Goal: Task Accomplishment & Management: Use online tool/utility

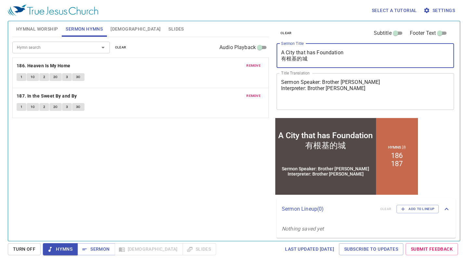
click at [236, 218] on div "Hymn search Hymn search clear Audio Playback remove 186. Heaven Is My Home 1 1C…" at bounding box center [140, 136] width 257 height 198
click at [142, 156] on div "Hymn search Hymn search clear Audio Playback remove 186. Heaven Is My Home 1 1C…" at bounding box center [140, 136] width 257 height 198
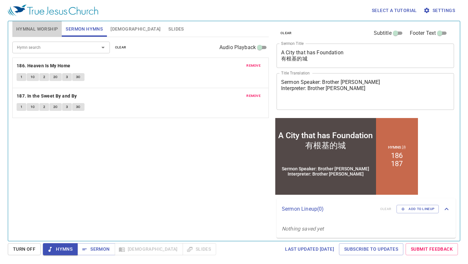
click at [42, 35] on button "Hymnal Worship" at bounding box center [37, 29] width 50 height 16
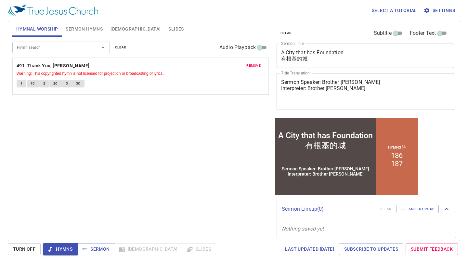
scroll to position [2, 0]
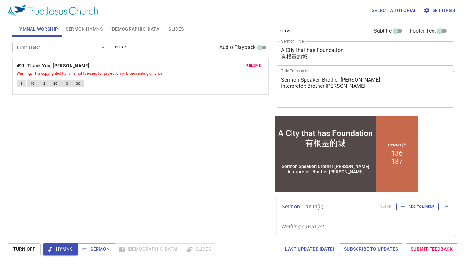
click at [408, 207] on span "Add to Lineup" at bounding box center [418, 207] width 34 height 6
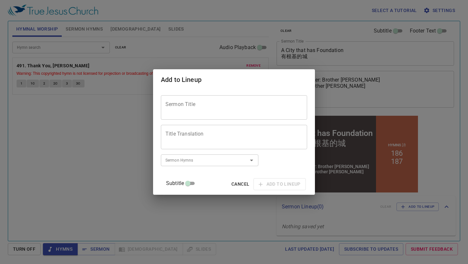
click at [233, 185] on span "Cancel" at bounding box center [240, 184] width 18 height 8
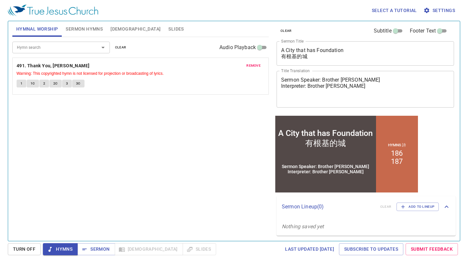
click at [346, 99] on textarea "Sermon Speaker: Brother Ethan Wang Interpreter: Brother Gary" at bounding box center [365, 89] width 168 height 25
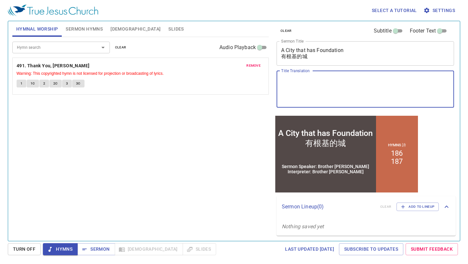
scroll to position [0, 0]
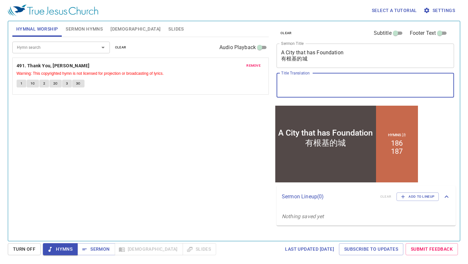
click at [329, 60] on textarea "A City that has Foundation 有根基的城" at bounding box center [365, 55] width 168 height 12
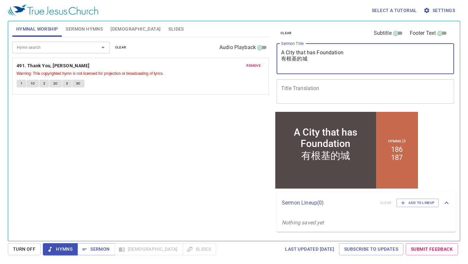
paste textarea "Sermon Speaker: Brother Ethan Wang Interpreter: Brother Gary"
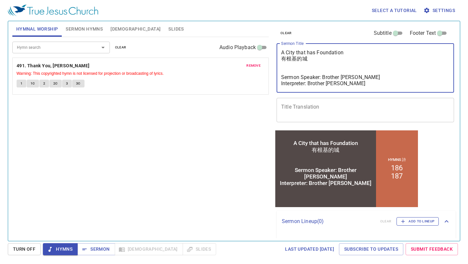
type textarea "A City that has Foundation 有根基的城 Sermon Speaker: Brother Ethan Wang Interpreter…"
click at [413, 220] on span "Add to Lineup" at bounding box center [418, 221] width 34 height 6
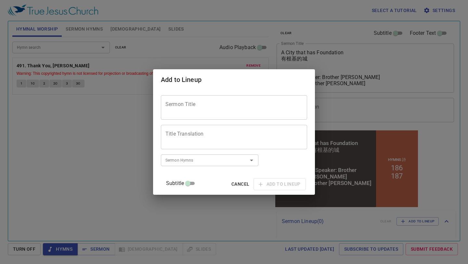
click at [229, 105] on textarea "Sermon Title" at bounding box center [233, 107] width 137 height 12
paste textarea "A City that has Foundation 有根基的城 Sermon Speaker: Brother Ethan Wang Interpreter…"
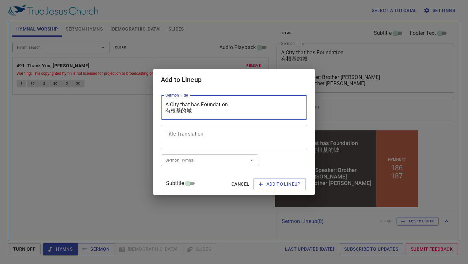
scroll to position [25, 0]
drag, startPoint x: 240, startPoint y: 110, endPoint x: 159, endPoint y: 104, distance: 81.5
click at [159, 104] on div "Add to Lineup Sermon Title A City that has Foundation 有根基的城 Sermon Speaker: Bro…" at bounding box center [234, 132] width 468 height 264
type textarea "A City that has Foundation 有根基的城 Sermon Speaker: Brother Ethan Wang Interpreter…"
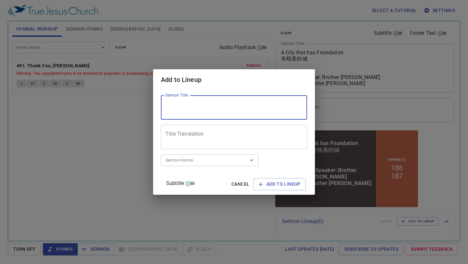
scroll to position [0, 0]
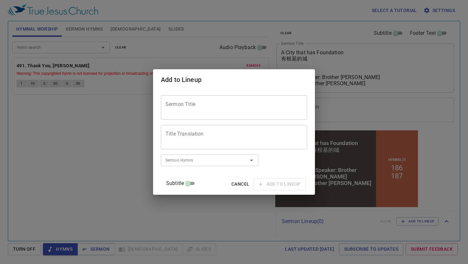
click at [200, 115] on div "Sermon Title" at bounding box center [234, 107] width 146 height 24
paste textarea "Sermon Speaker: Brother Ethan Wang Interpreter: Brother Gary"
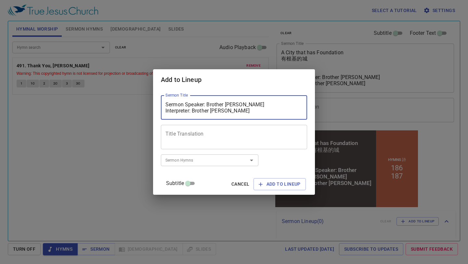
type textarea "Sermon Speaker: Brother Ethan Wang Interpreter: Brother Gary"
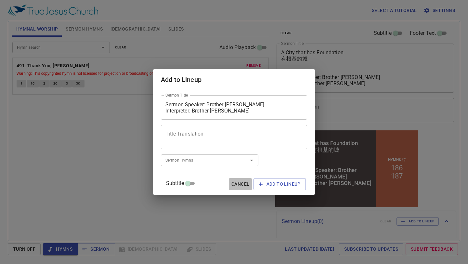
click at [231, 182] on span "Cancel" at bounding box center [240, 184] width 18 height 8
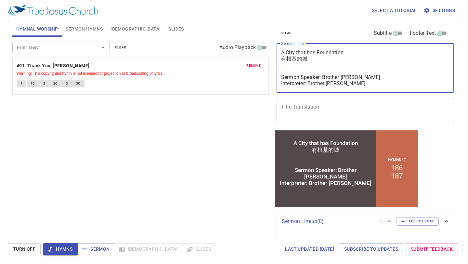
click at [331, 56] on textarea "A City that has Foundation 有根基的城 Sermon Speaker: Brother Ethan Wang Interpreter…" at bounding box center [365, 67] width 168 height 37
click at [412, 223] on span "Add to Lineup" at bounding box center [418, 221] width 34 height 6
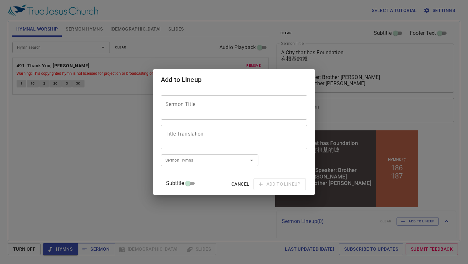
click at [209, 101] on div "Sermon Title" at bounding box center [234, 107] width 146 height 24
paste textarea "A City that has Foundation 有根基的城 Sermon Speaker: Brother Ethan Wang Interpreter…"
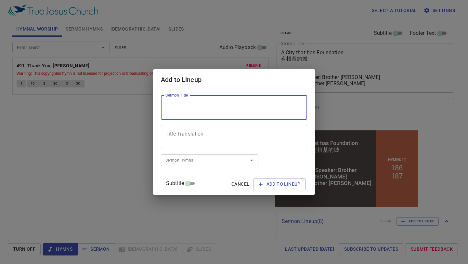
scroll to position [25, 0]
drag, startPoint x: 233, startPoint y: 111, endPoint x: 188, endPoint y: 105, distance: 45.5
click at [188, 105] on textarea "A City that has Foundation 有根基的城 Sermon Speaker: Brother Ethan Wang Interpreter…" at bounding box center [233, 107] width 137 height 12
type textarea "A City that has Foundation 有根基的城"
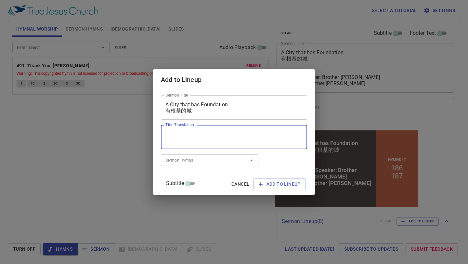
click at [199, 134] on textarea "Title Translation" at bounding box center [233, 137] width 137 height 12
paste textarea "A City that has Foundation 有根基的城 Sermon Speaker: Brother Ethan Wang Interpreter…"
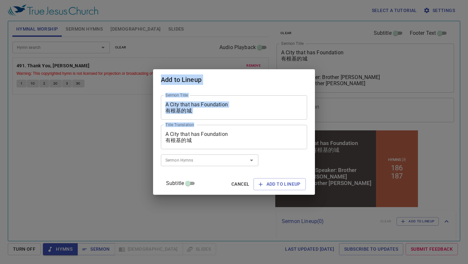
drag, startPoint x: 256, startPoint y: 143, endPoint x: 101, endPoint y: 133, distance: 155.1
click at [101, 133] on div "Add to Lineup Sermon Title A City that has Foundation 有根基的城 Sermon Title Title …" at bounding box center [234, 132] width 468 height 264
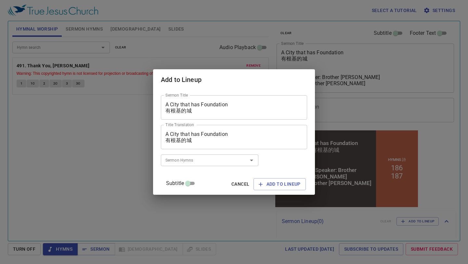
click at [179, 132] on textarea "A City that has Foundation 有根基的城 Sermon Speaker: Brother Ethan Wang Interpreter…" at bounding box center [233, 137] width 137 height 12
drag, startPoint x: 200, startPoint y: 137, endPoint x: 173, endPoint y: 139, distance: 27.1
click at [173, 139] on textarea "A City that has Foundation 有根基的城 Sermon Speaker: Brother Ethan Wang Interpreter…" at bounding box center [233, 137] width 137 height 12
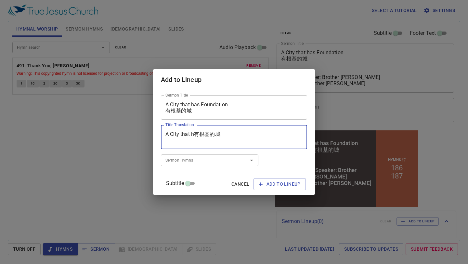
drag, startPoint x: 229, startPoint y: 134, endPoint x: 163, endPoint y: 135, distance: 65.7
click at [163, 135] on div "Sermon Title A City that has Foundation 有根基的城 Sermon Title Title Translation A …" at bounding box center [234, 142] width 162 height 104
type textarea "Sermon Speaker: Brother Ethan Wang Interpreter: Brother Gary"
click at [227, 159] on input "Sermon Hymns" at bounding box center [200, 159] width 74 height 7
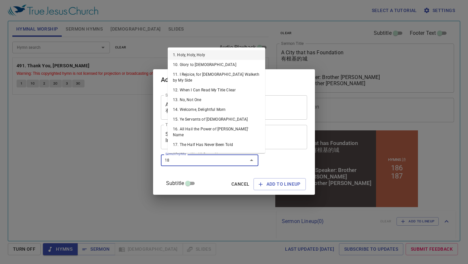
type input "186"
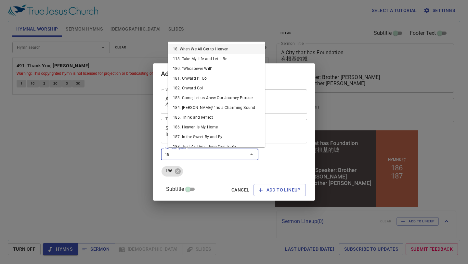
type input "187"
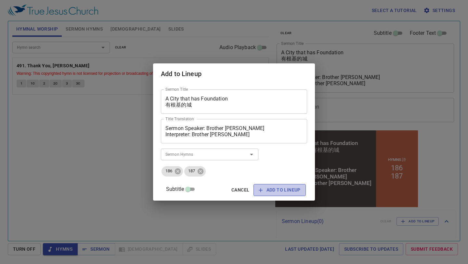
click at [286, 193] on span "Add to Lineup" at bounding box center [280, 190] width 42 height 8
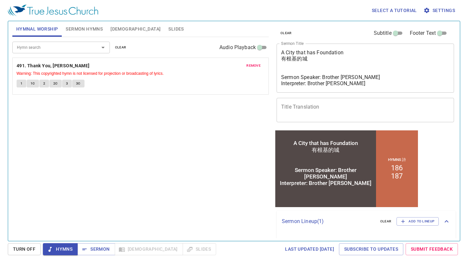
scroll to position [41, 0]
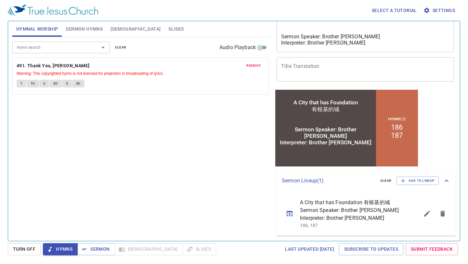
click at [288, 215] on icon "sermon lineup list" at bounding box center [290, 214] width 8 height 8
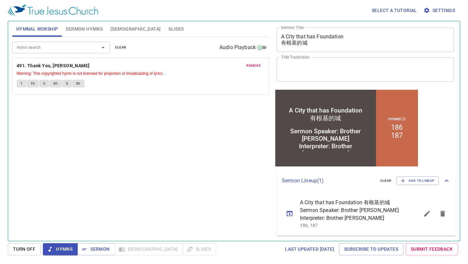
scroll to position [0, 0]
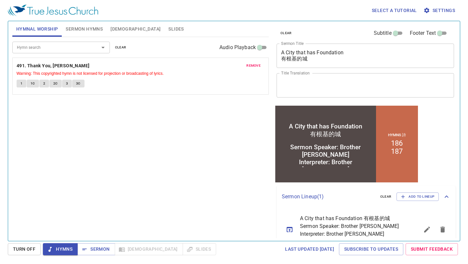
click at [282, 83] on textarea "Sermon Speaker: Brother Ethan Wang Interpreter: Brother Gary" at bounding box center [365, 85] width 168 height 12
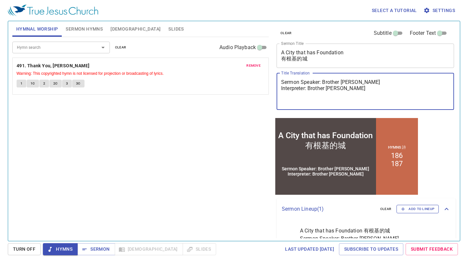
type textarea "Sermon Speaker: Brother Ethan Wang Interpreter: Brother Gary"
click at [431, 211] on span "Add to Lineup" at bounding box center [418, 209] width 34 height 6
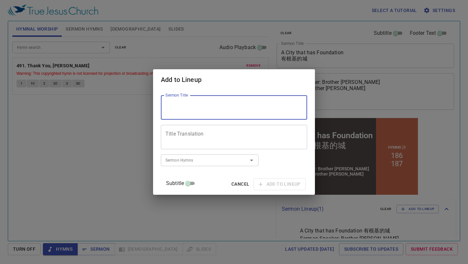
click at [232, 106] on textarea "Sermon Title" at bounding box center [233, 107] width 137 height 12
click at [232, 106] on textarea "Prayer Session" at bounding box center [233, 107] width 137 height 12
type textarea "Prayer Session"
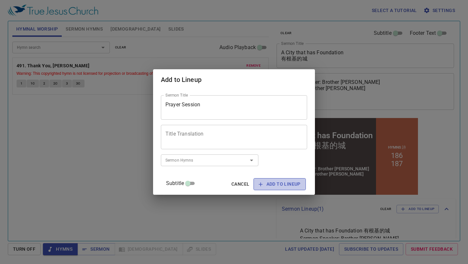
click at [280, 185] on span "Add to Lineup" at bounding box center [280, 184] width 42 height 8
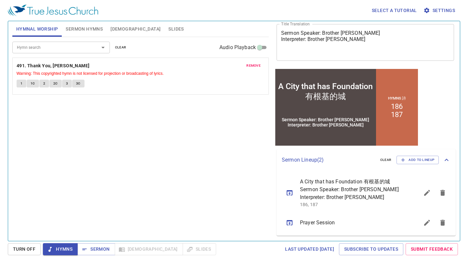
click at [284, 228] on button "sermon lineup list" at bounding box center [290, 223] width 16 height 16
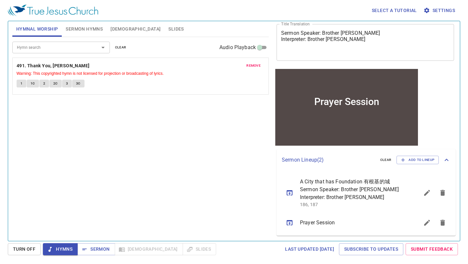
scroll to position [37, 0]
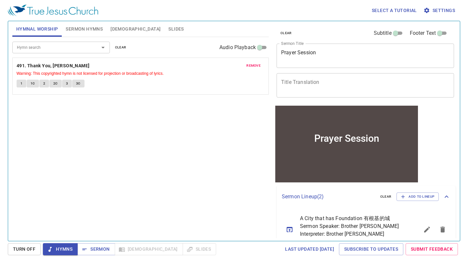
scroll to position [37, 0]
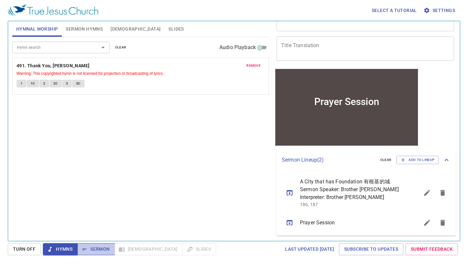
click at [100, 249] on span "Sermon" at bounding box center [96, 249] width 27 height 8
click at [33, 249] on span "Turn Off" at bounding box center [24, 249] width 22 height 8
click at [90, 248] on span "Sermon" at bounding box center [96, 249] width 27 height 8
click at [218, 116] on div "Hymn search Hymn search clear Audio Playback remove 491. Thank You, Lord Warnin…" at bounding box center [140, 136] width 257 height 198
click at [30, 87] on button "1C" at bounding box center [33, 84] width 12 height 8
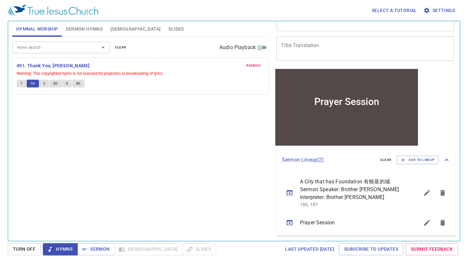
click at [20, 82] on span "1" at bounding box center [21, 84] width 2 height 6
click at [102, 249] on span "Sermon" at bounding box center [96, 249] width 27 height 8
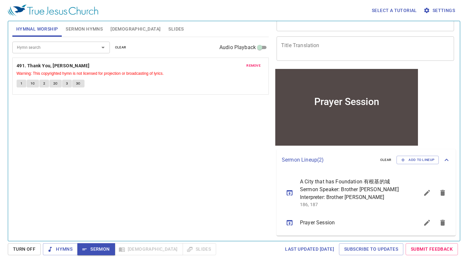
click at [41, 82] on button "2" at bounding box center [44, 84] width 10 height 8
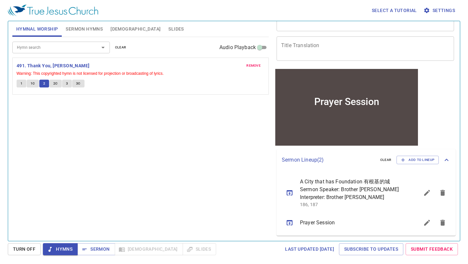
click at [30, 83] on button "1C" at bounding box center [33, 84] width 12 height 8
click at [16, 83] on div "remove 491. Thank You, Lord Warning: This copyrighted hymn is not licensed for …" at bounding box center [141, 76] width 256 height 36
click at [289, 194] on icon "sermon lineup list" at bounding box center [290, 192] width 6 height 5
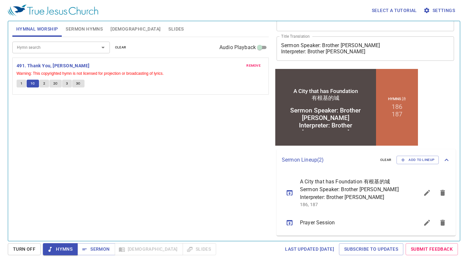
click at [290, 223] on icon "sermon lineup list" at bounding box center [290, 222] width 6 height 5
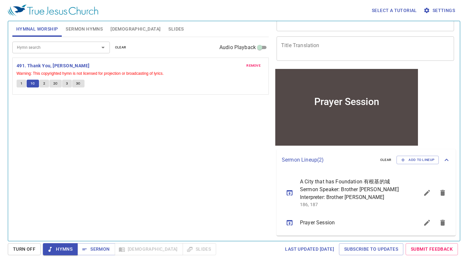
click at [184, 160] on div "Hymn search Hymn search clear Audio Playback remove 491. Thank You, Lord Warnin…" at bounding box center [140, 136] width 257 height 198
click at [166, 199] on div "Hymn search Hymn search clear Audio Playback remove 491. Thank You, Lord Warnin…" at bounding box center [140, 136] width 257 height 198
click at [215, 222] on div "Hymn search Hymn search clear Audio Playback remove 491. Thank You, Lord Warnin…" at bounding box center [140, 136] width 257 height 198
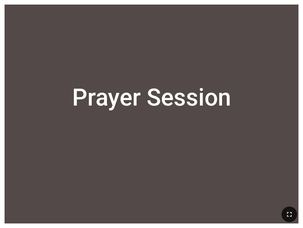
click at [289, 215] on icon "button" at bounding box center [289, 215] width 8 height 8
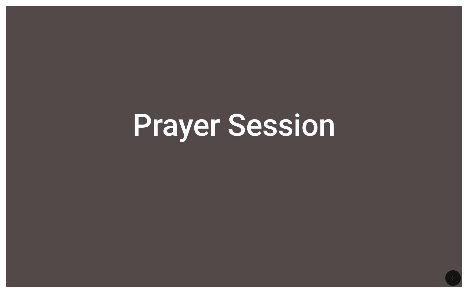
click at [0, 94] on div "Prayer Session Prayer Session" at bounding box center [234, 146] width 468 height 293
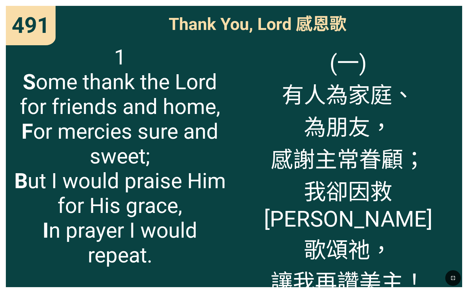
click at [402, 239] on span "(一) 有人為家庭、 為朋友， 感謝主常眷顧； 我卻因救恩 歌頌祂， 讓我再讚美主！" at bounding box center [348, 170] width 217 height 251
click at [456, 264] on icon "button" at bounding box center [453, 278] width 8 height 8
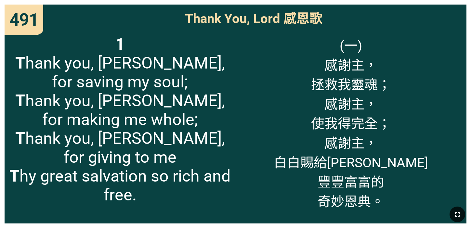
click at [456, 215] on icon "button" at bounding box center [458, 215] width 8 height 8
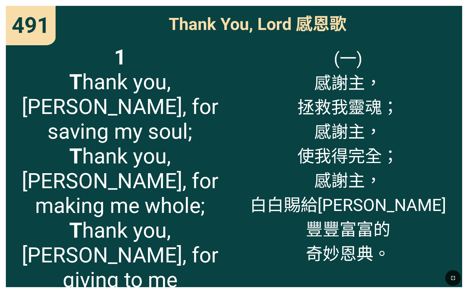
click at [453, 264] on icon "button" at bounding box center [453, 278] width 8 height 8
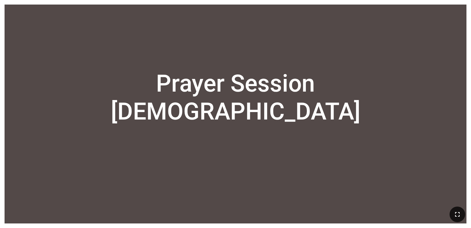
click at [459, 212] on icon "button" at bounding box center [458, 215] width 8 height 8
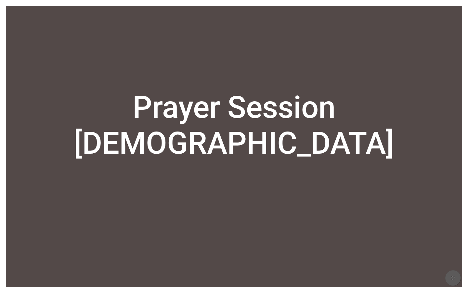
click at [454, 264] on icon "button" at bounding box center [453, 278] width 8 height 8
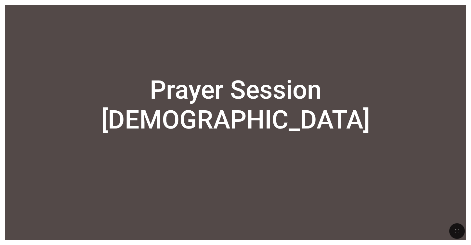
drag, startPoint x: 3, startPoint y: 125, endPoint x: 90, endPoint y: 129, distance: 87.5
click at [90, 129] on div "Prayer Session 祷告会 Prayer Session 祷告会" at bounding box center [235, 122] width 471 height 245
click at [101, 228] on div at bounding box center [235, 232] width 471 height 28
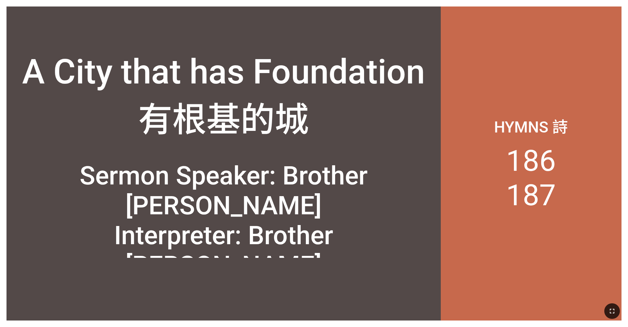
click at [468, 264] on button "button" at bounding box center [612, 312] width 16 height 16
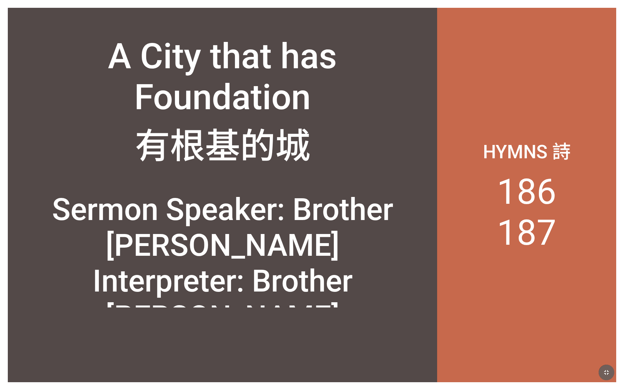
click at [468, 264] on button "button" at bounding box center [607, 373] width 16 height 16
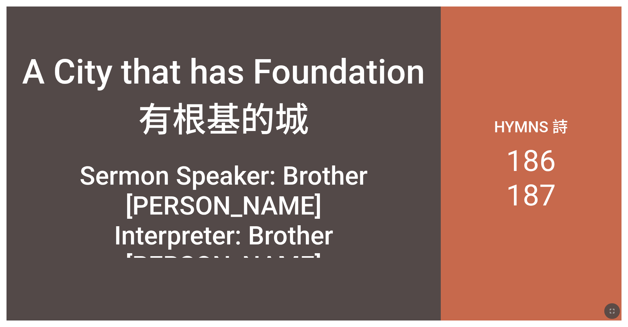
click at [468, 264] on icon "button" at bounding box center [612, 311] width 8 height 8
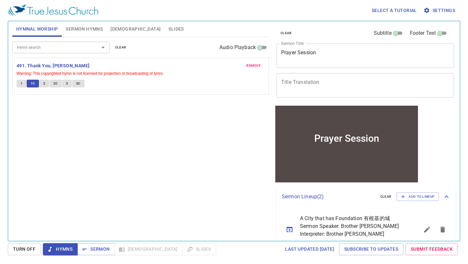
scroll to position [37, 0]
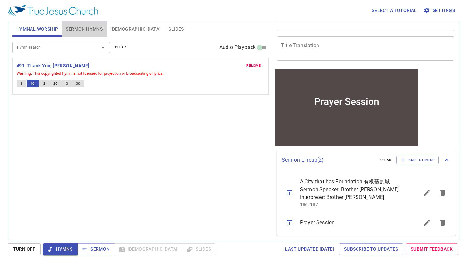
click at [101, 24] on button "Sermon Hymns" at bounding box center [84, 29] width 45 height 16
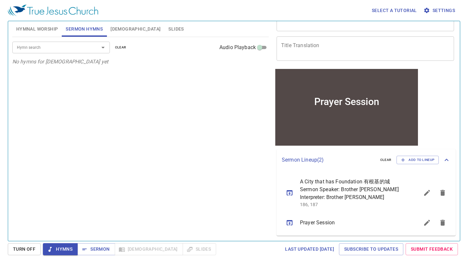
click at [51, 32] on span "Hymnal Worship" at bounding box center [37, 29] width 42 height 8
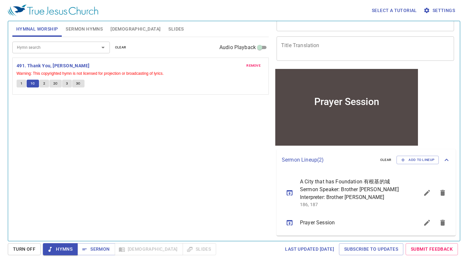
click at [49, 86] on button "2" at bounding box center [44, 84] width 10 height 8
click at [21, 81] on span "1" at bounding box center [21, 84] width 2 height 6
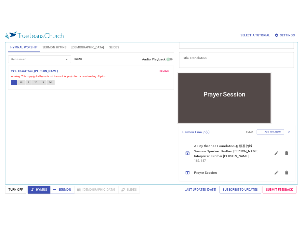
scroll to position [36, 0]
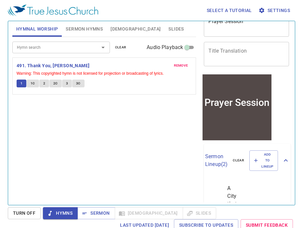
click at [36, 84] on button "1C" at bounding box center [33, 84] width 12 height 8
click at [23, 83] on button "1" at bounding box center [22, 84] width 10 height 8
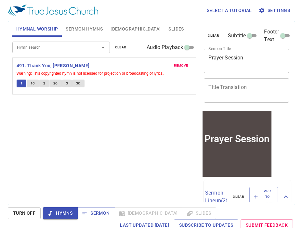
scroll to position [36, 0]
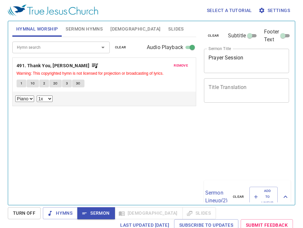
select select "1"
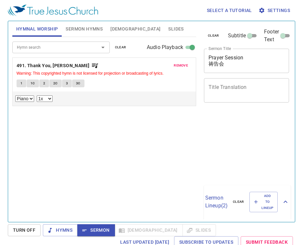
select select "1"
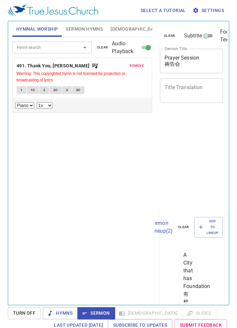
select select "1"
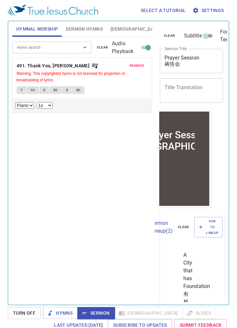
scroll to position [57, 0]
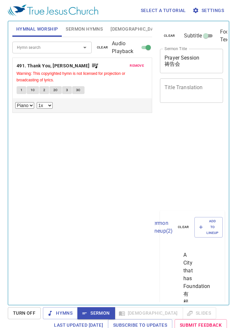
select select "1"
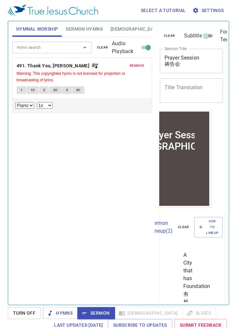
scroll to position [57, 0]
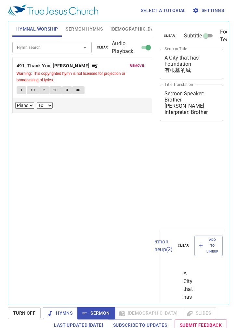
select select "1"
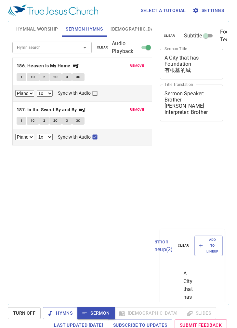
select select "1"
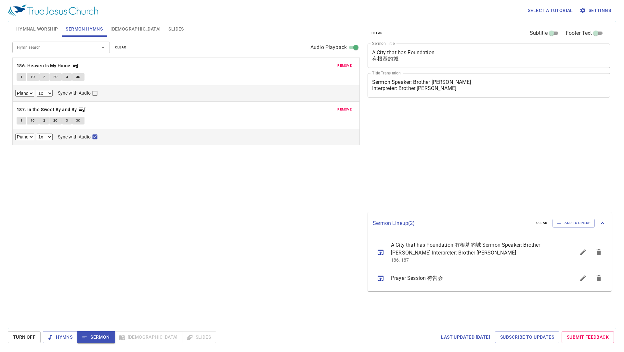
select select "1"
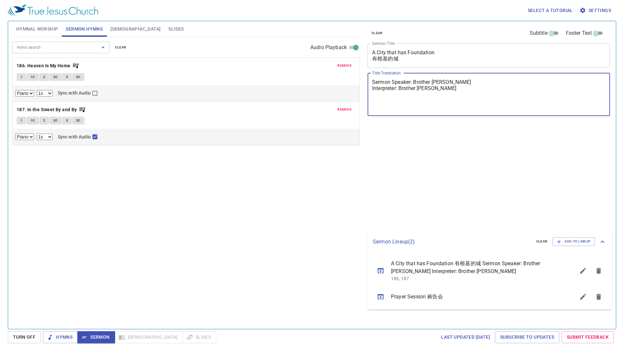
select select "1"
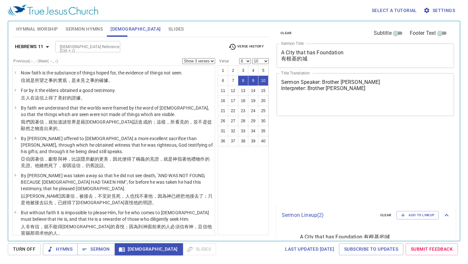
select select "3"
select select "8"
select select "10"
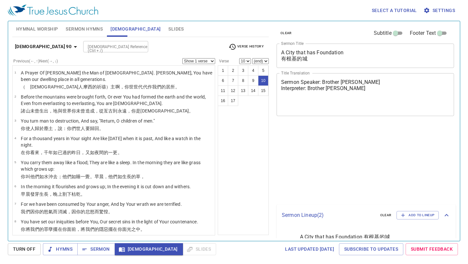
select select "10"
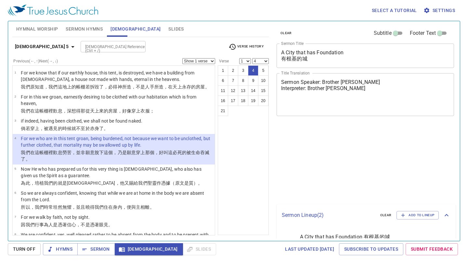
select select "4"
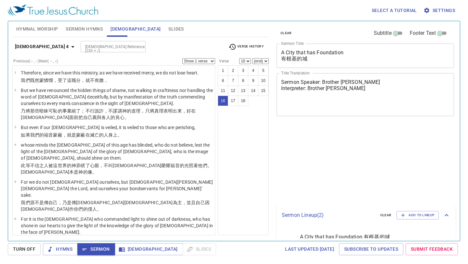
select select "16"
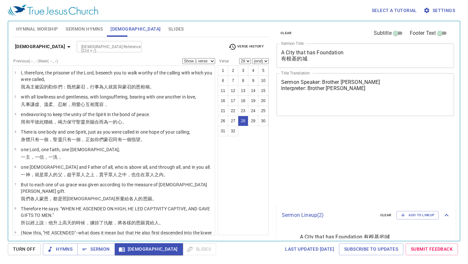
select select "28"
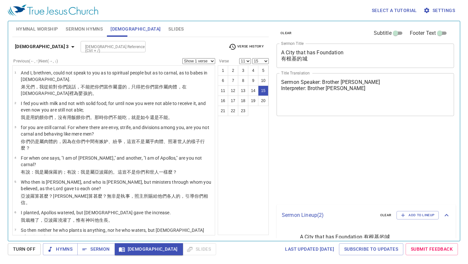
select select "11"
select select "15"
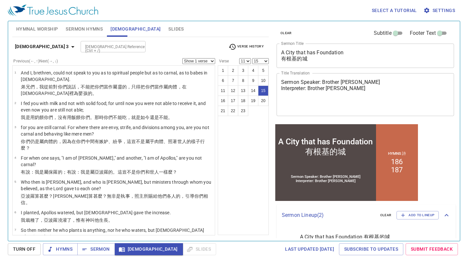
scroll to position [247, 0]
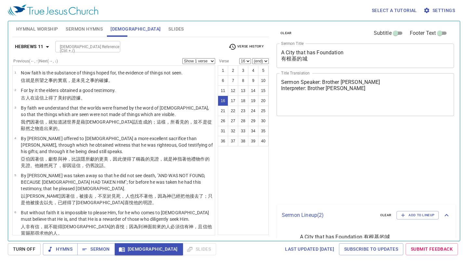
select select "16"
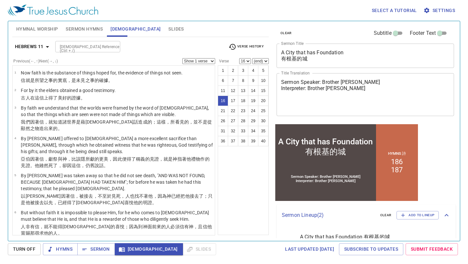
scroll to position [333, 0]
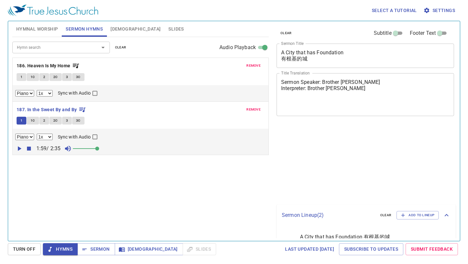
select select "1"
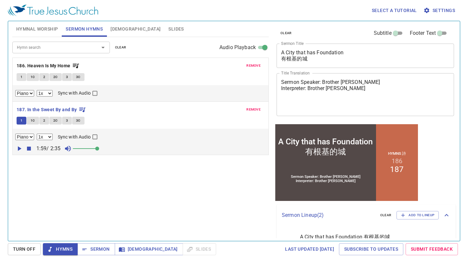
click at [21, 149] on icon "button" at bounding box center [20, 148] width 4 height 5
click at [28, 123] on button "1C" at bounding box center [33, 121] width 12 height 8
click at [38, 116] on div "remove 187. In the Sweet By and By 1 1C 2 2C 3 3C Piano 0.6x 0.7x 0.8x 0.9x 1x …" at bounding box center [141, 128] width 256 height 53
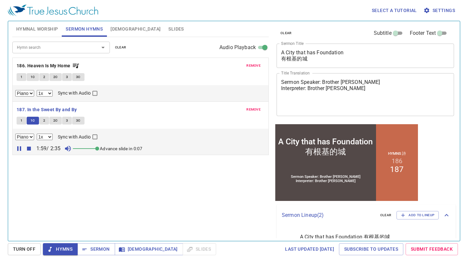
click at [141, 126] on div "1 1C 2 2C 3 3C" at bounding box center [141, 121] width 248 height 9
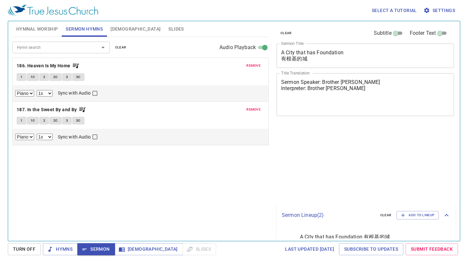
select select "1"
